Goal: Find contact information: Find contact information

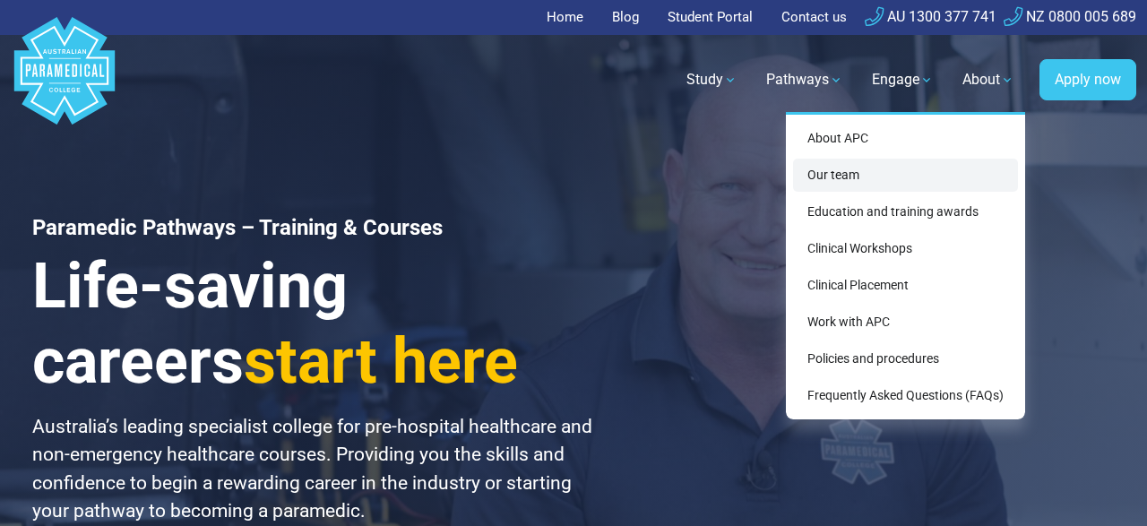
click at [753, 182] on link "Our team" at bounding box center [905, 175] width 225 height 33
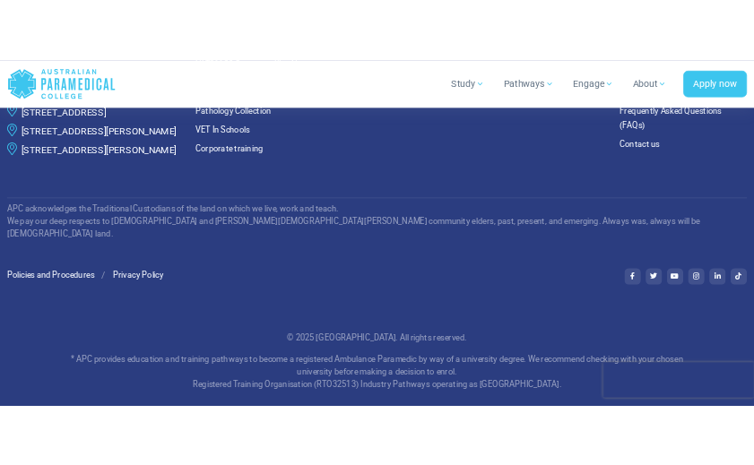
scroll to position [5850, 0]
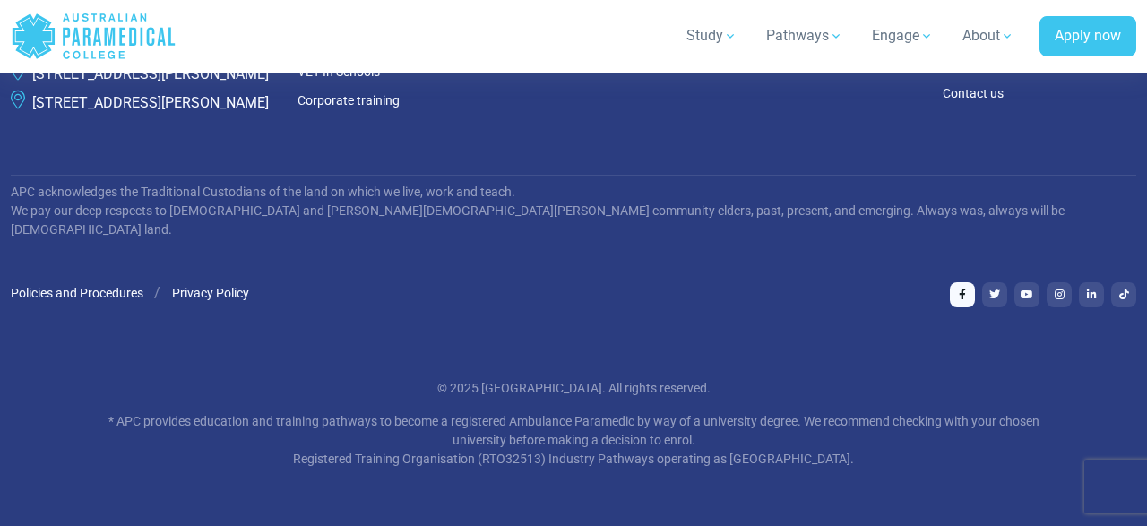
click at [958, 300] on link at bounding box center [962, 294] width 25 height 25
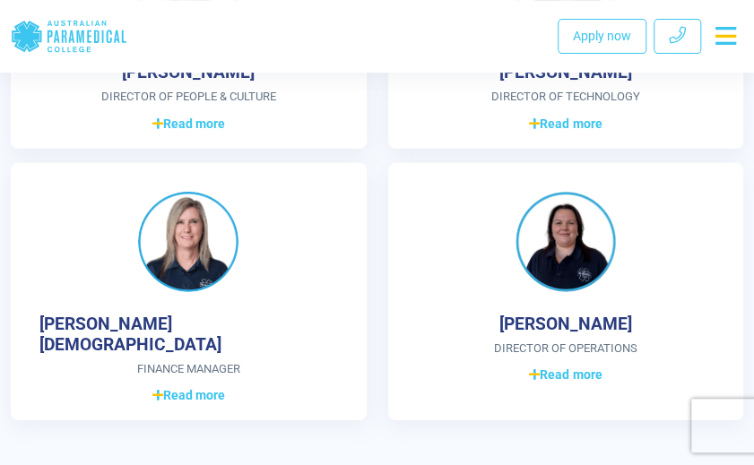
scroll to position [6217, 0]
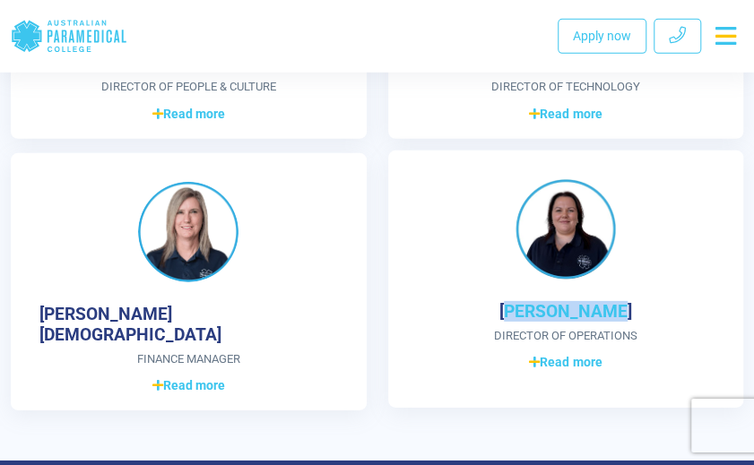
drag, startPoint x: 511, startPoint y: 308, endPoint x: 628, endPoint y: 321, distance: 118.1
click at [628, 321] on div "[PERSON_NAME] Director of Operations Diploma of Business Over 13 years of exper…" at bounding box center [566, 280] width 356 height 258
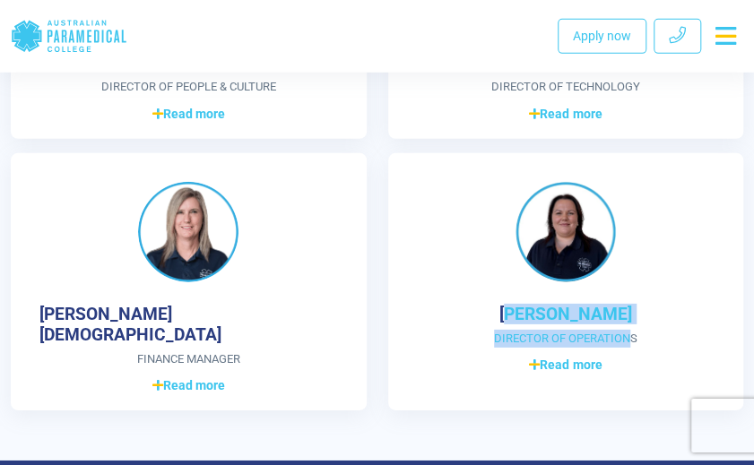
drag, startPoint x: 724, startPoint y: 331, endPoint x: 750, endPoint y: 365, distance: 42.8
click at [750, 365] on div "[PERSON_NAME] Director of Operations Diploma of Business Over 13 years of exper…" at bounding box center [565, 282] width 377 height 258
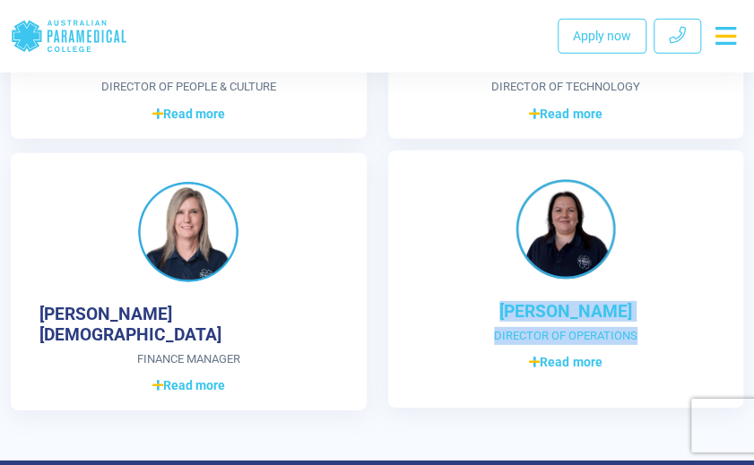
drag, startPoint x: 636, startPoint y: 333, endPoint x: 508, endPoint y: 312, distance: 129.9
click at [508, 312] on div "[PERSON_NAME] Director of Operations Diploma of Business Over 13 years of exper…" at bounding box center [566, 280] width 356 height 258
copy div "[PERSON_NAME] Director of Operations"
